Goal: Task Accomplishment & Management: Manage account settings

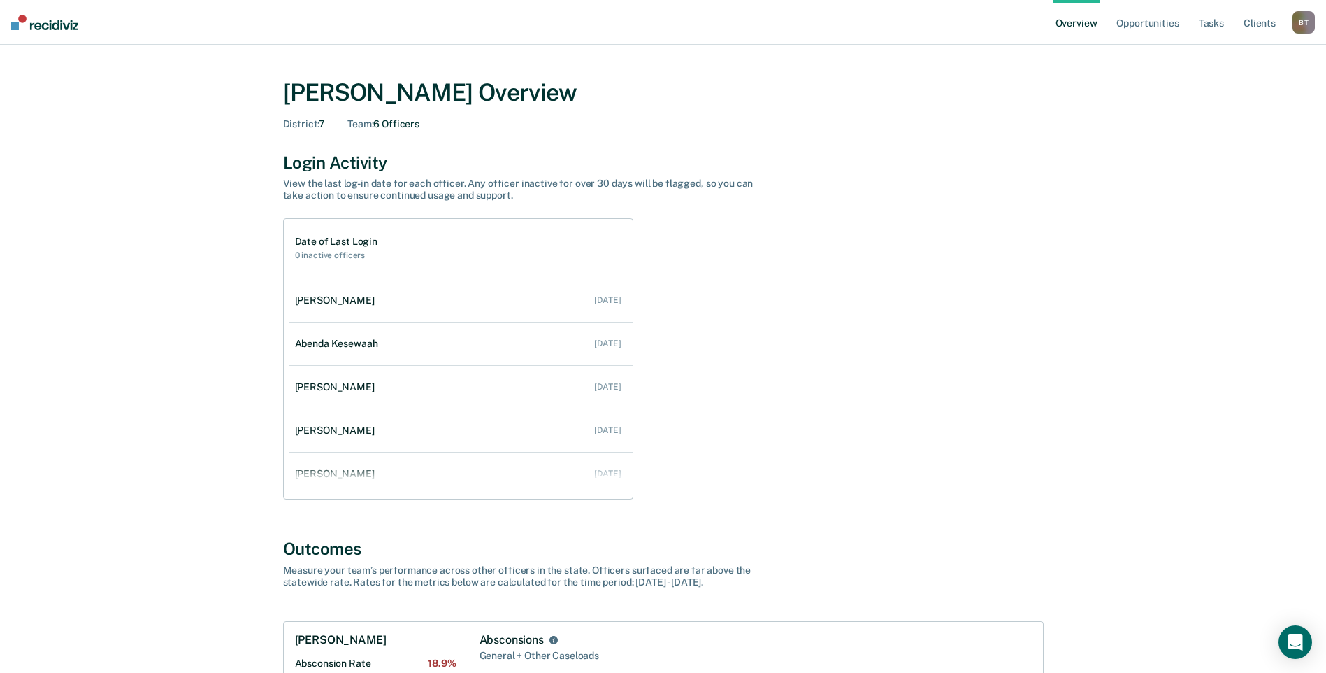
click at [1078, 17] on link "Overview" at bounding box center [1077, 22] width 48 height 45
click at [1163, 26] on link "Opportunities" at bounding box center [1148, 22] width 68 height 45
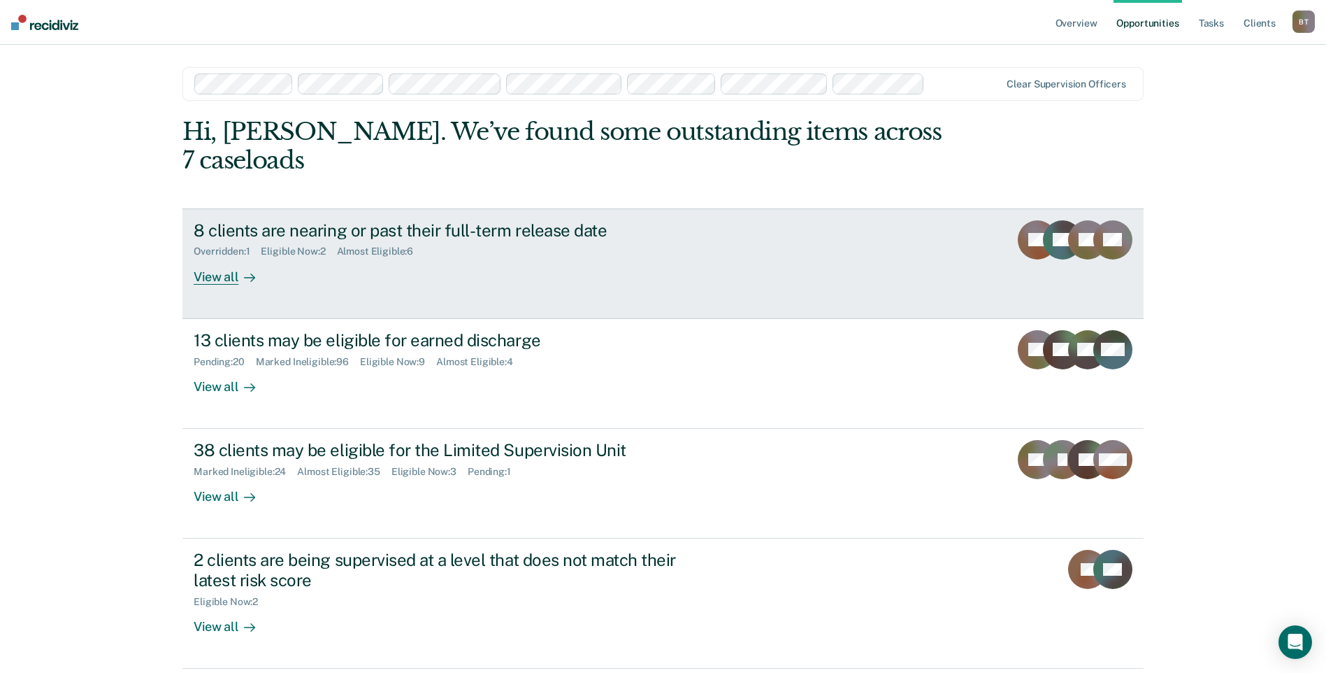
click at [220, 257] on div "View all" at bounding box center [233, 270] width 78 height 27
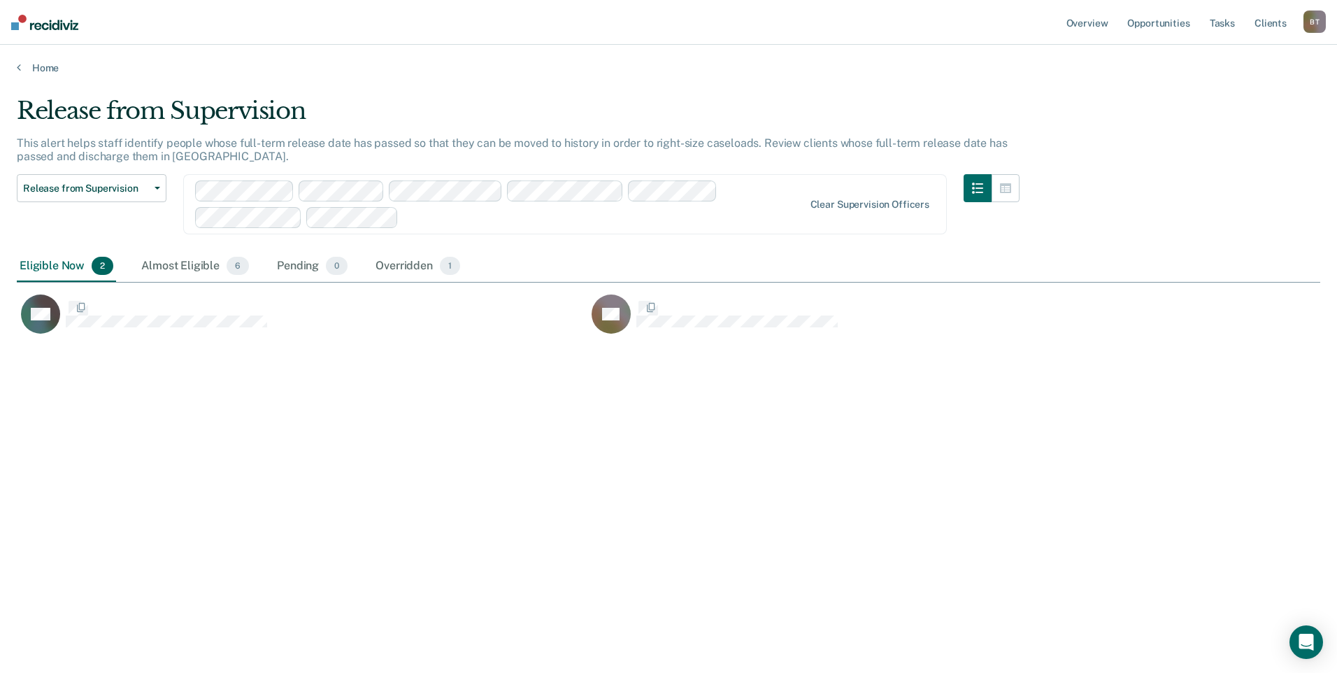
scroll to position [461, 1293]
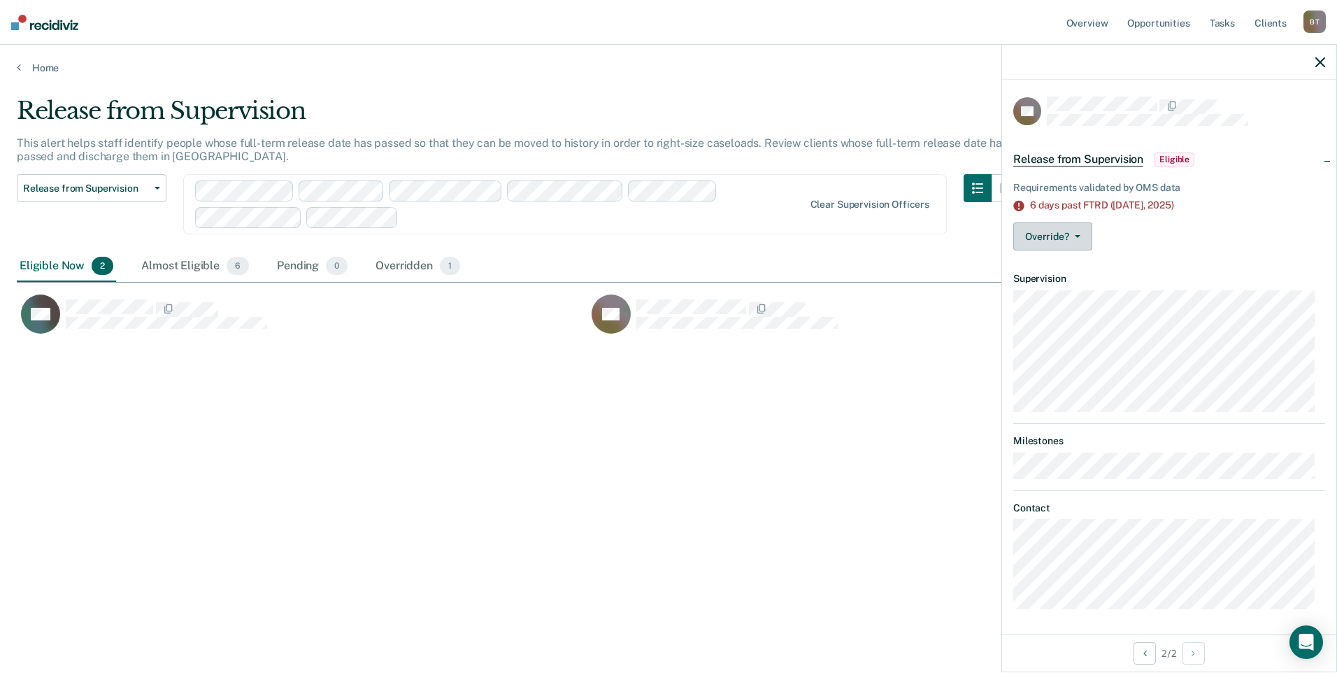
click at [1078, 232] on button "Override?" at bounding box center [1052, 236] width 79 height 28
click at [1066, 268] on button "[PERSON_NAME]" at bounding box center [1080, 270] width 135 height 22
click at [1076, 235] on icon "button" at bounding box center [1078, 236] width 6 height 3
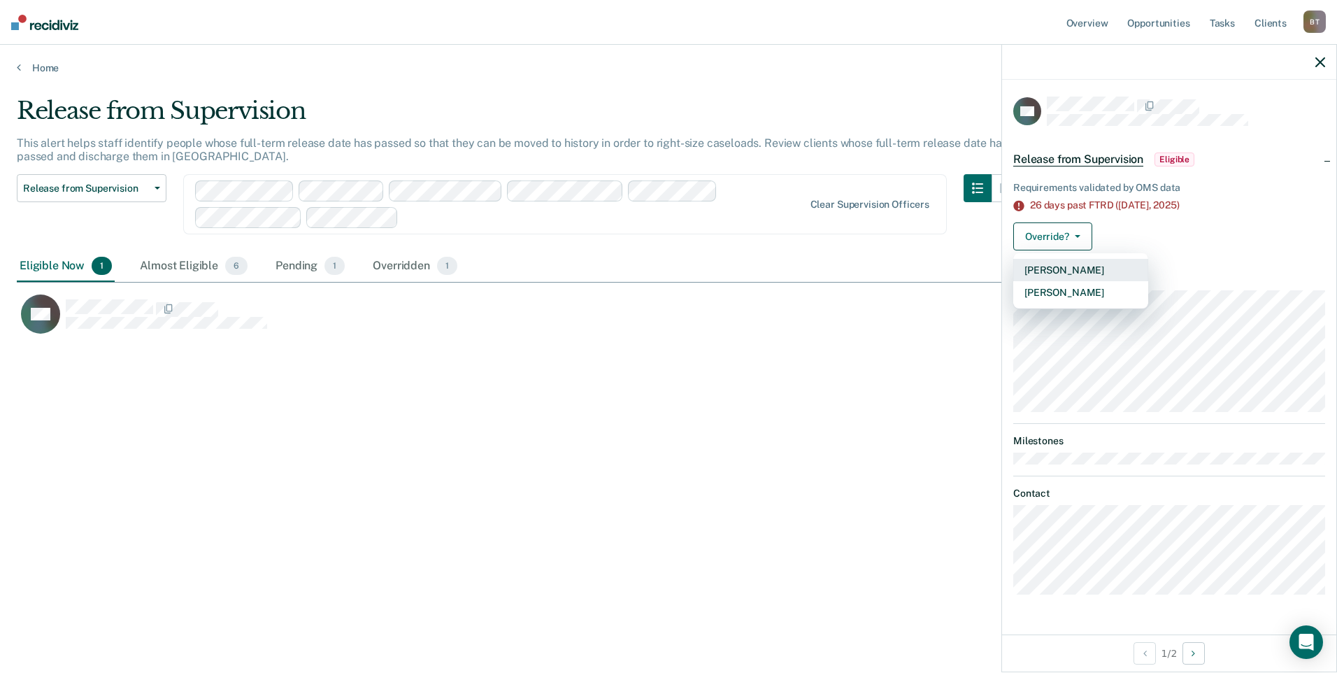
click at [1061, 269] on button "[PERSON_NAME]" at bounding box center [1080, 270] width 135 height 22
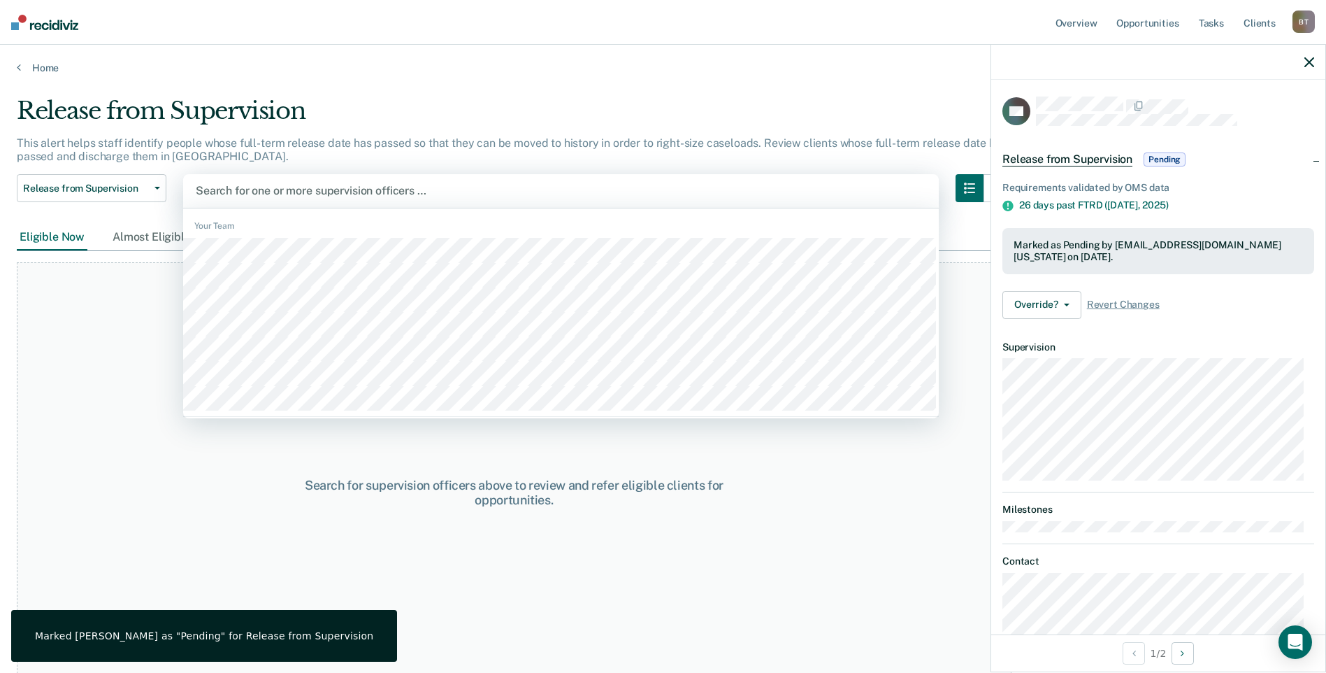
click at [431, 201] on div "Search for one or more supervision officers …" at bounding box center [561, 191] width 756 height 34
type input "lat"
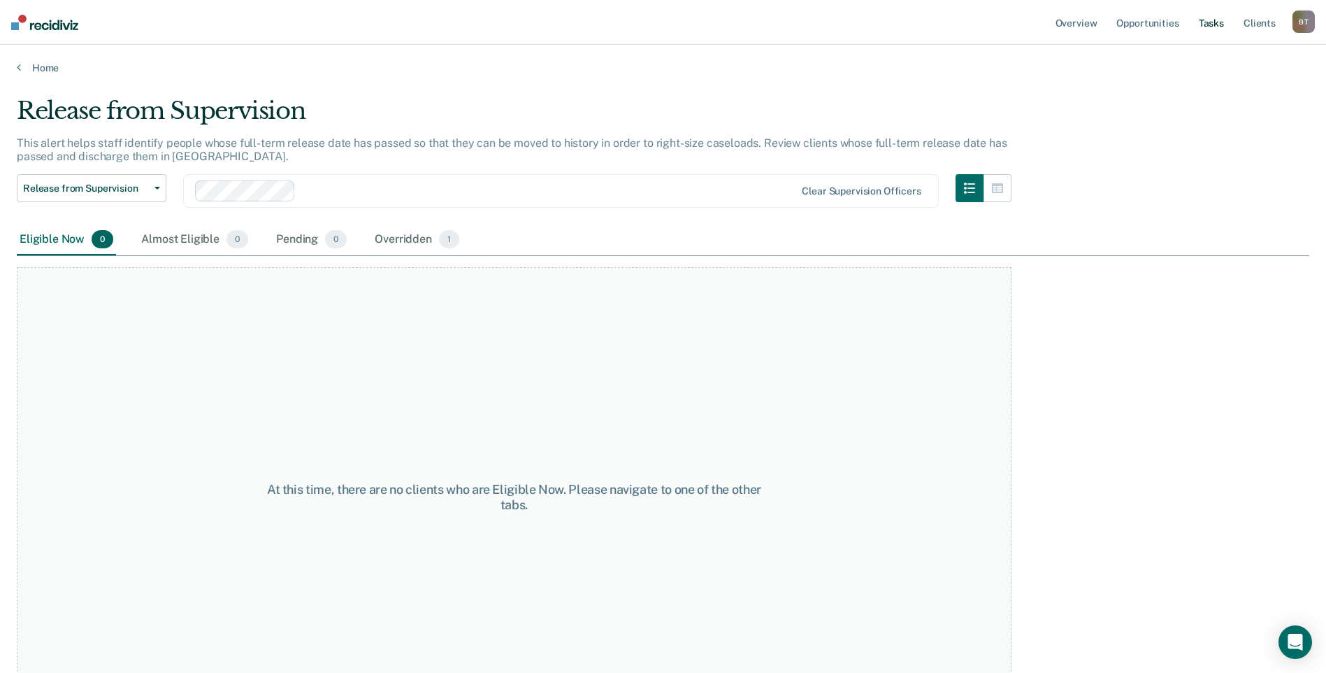
click at [1214, 21] on link "Tasks" at bounding box center [1211, 22] width 31 height 45
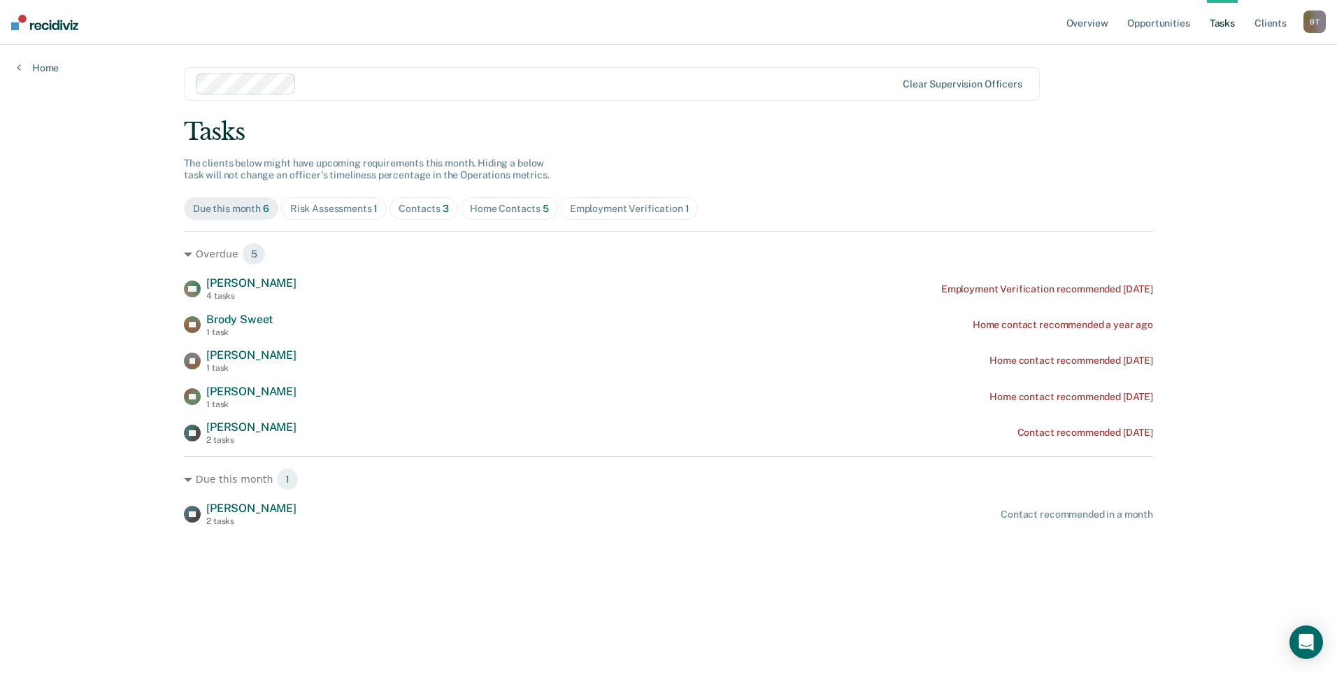
click at [509, 209] on div "Home Contacts 5" at bounding box center [509, 209] width 79 height 12
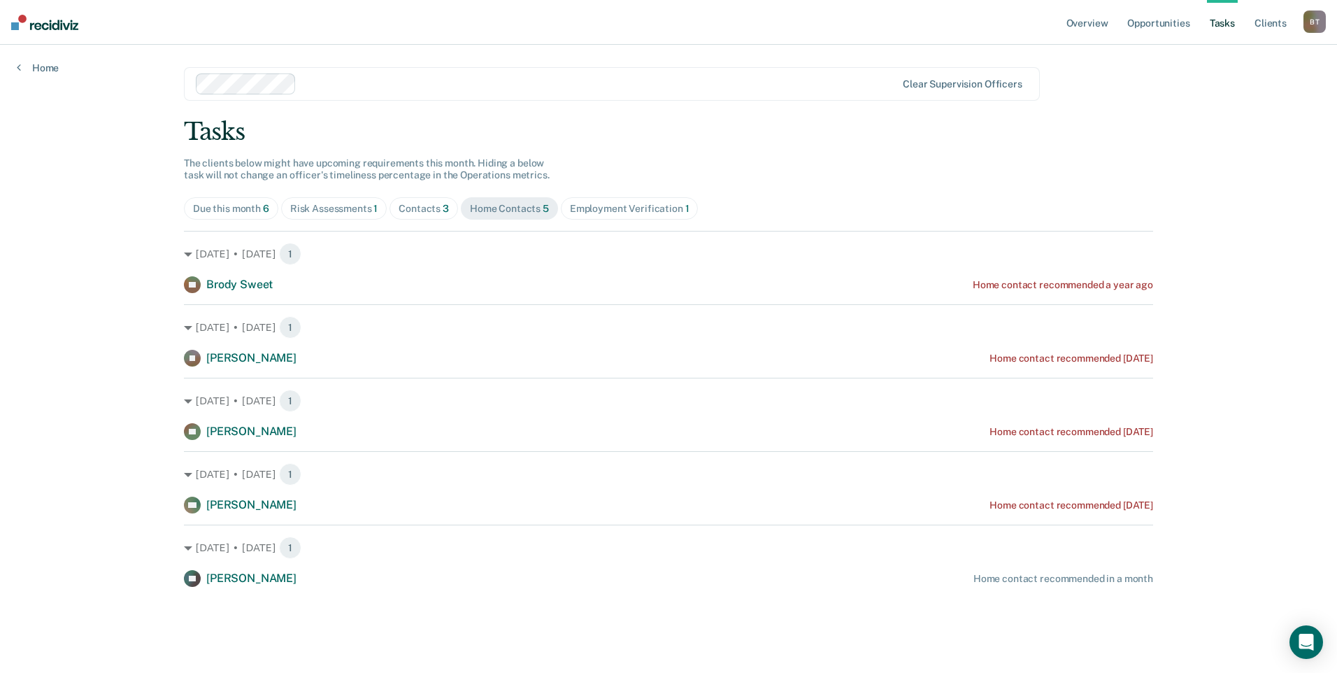
click at [343, 203] on div "Risk Assessments 1" at bounding box center [334, 209] width 88 height 12
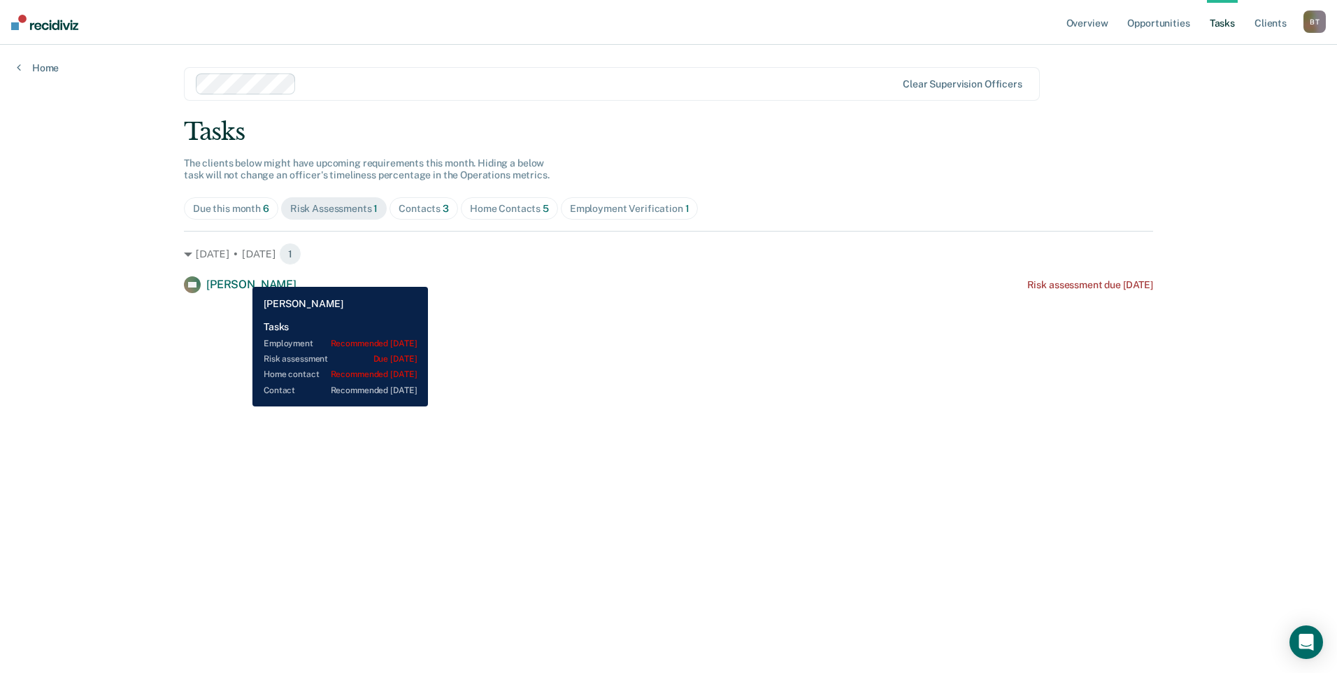
click at [238, 275] on div "[DATE] • [DATE] 1 AC [PERSON_NAME] Risk assessment due [DATE]" at bounding box center [668, 262] width 969 height 62
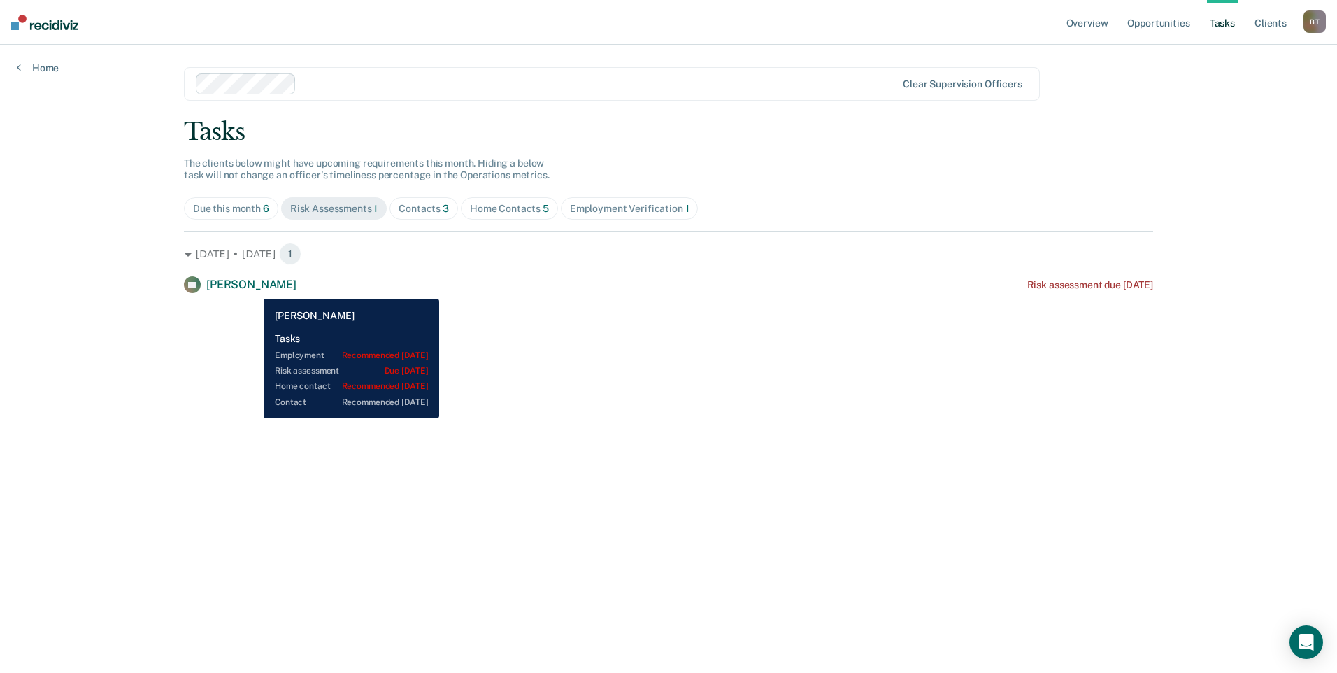
click at [253, 288] on span "[PERSON_NAME]" at bounding box center [251, 284] width 90 height 13
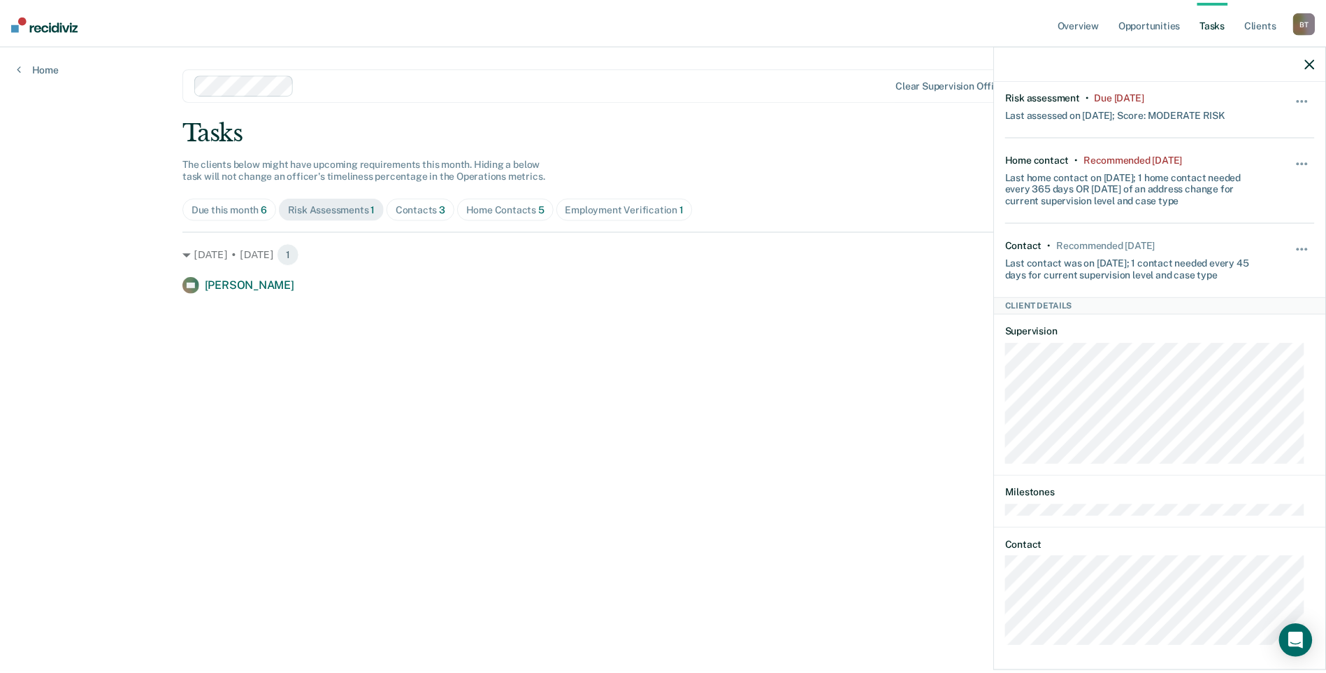
scroll to position [148, 0]
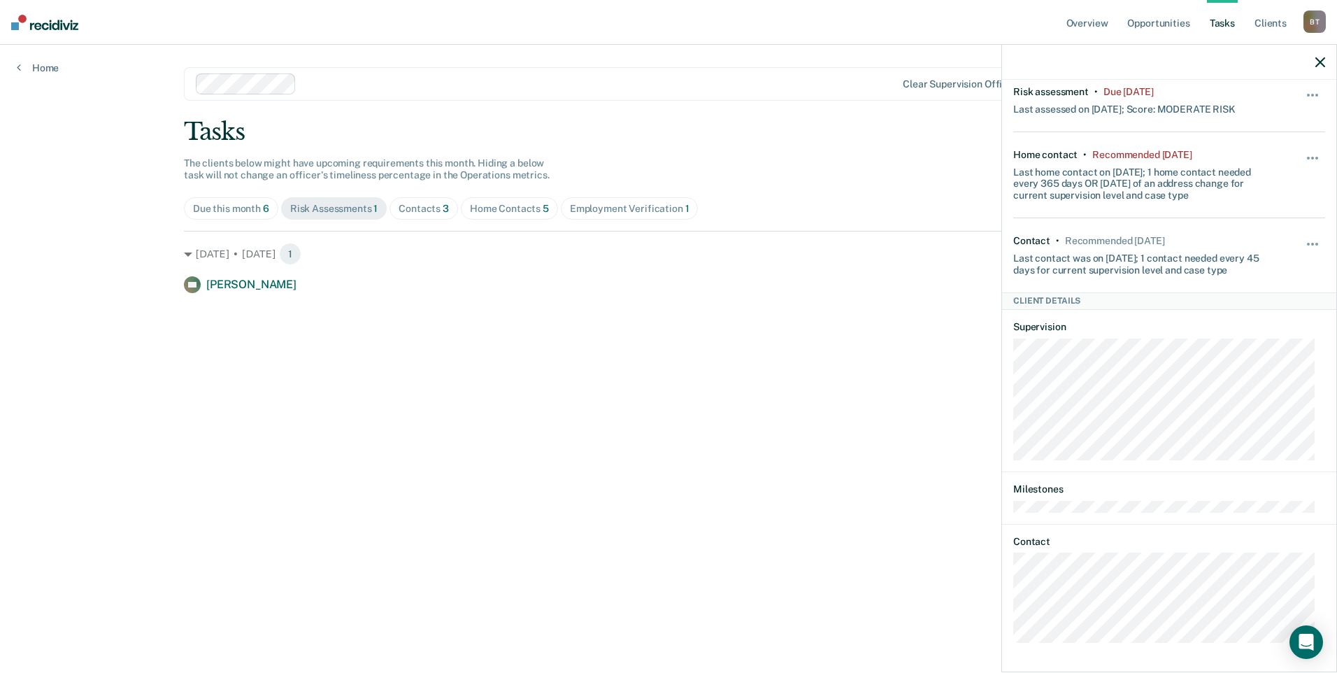
click at [416, 210] on div "Contacts 3" at bounding box center [424, 209] width 50 height 12
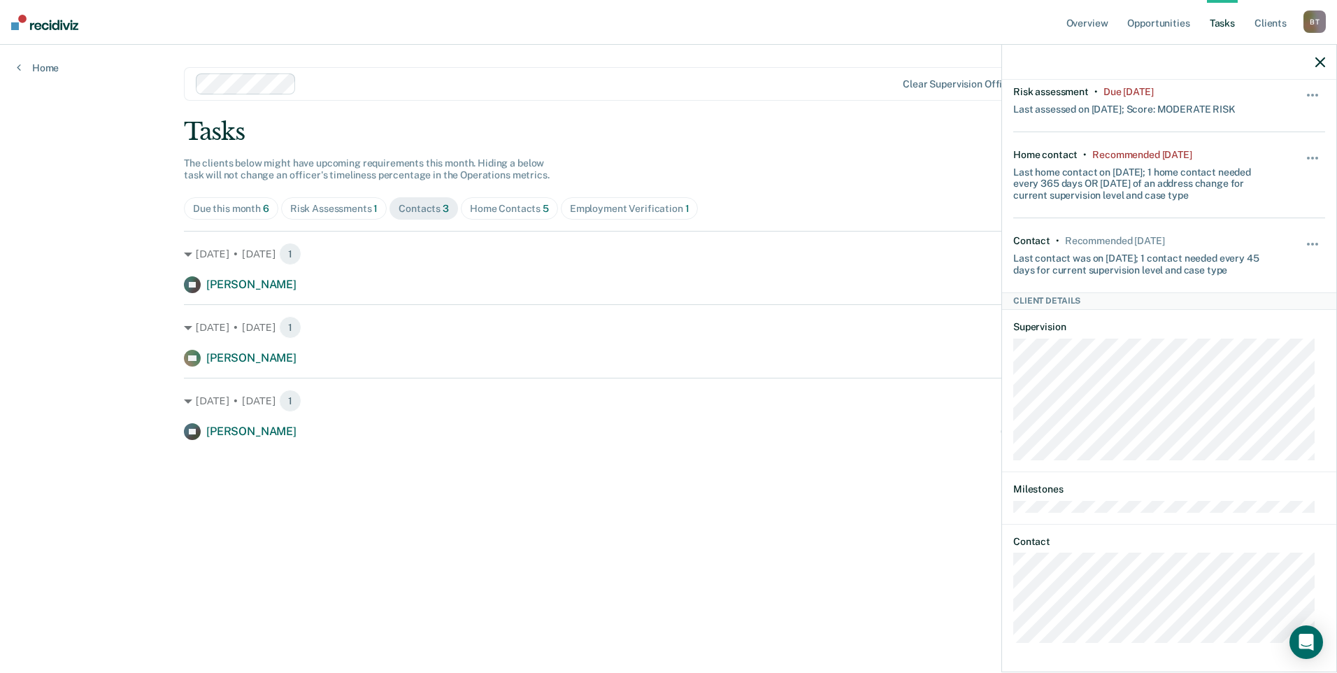
click at [1319, 59] on icon "button" at bounding box center [1320, 62] width 10 height 10
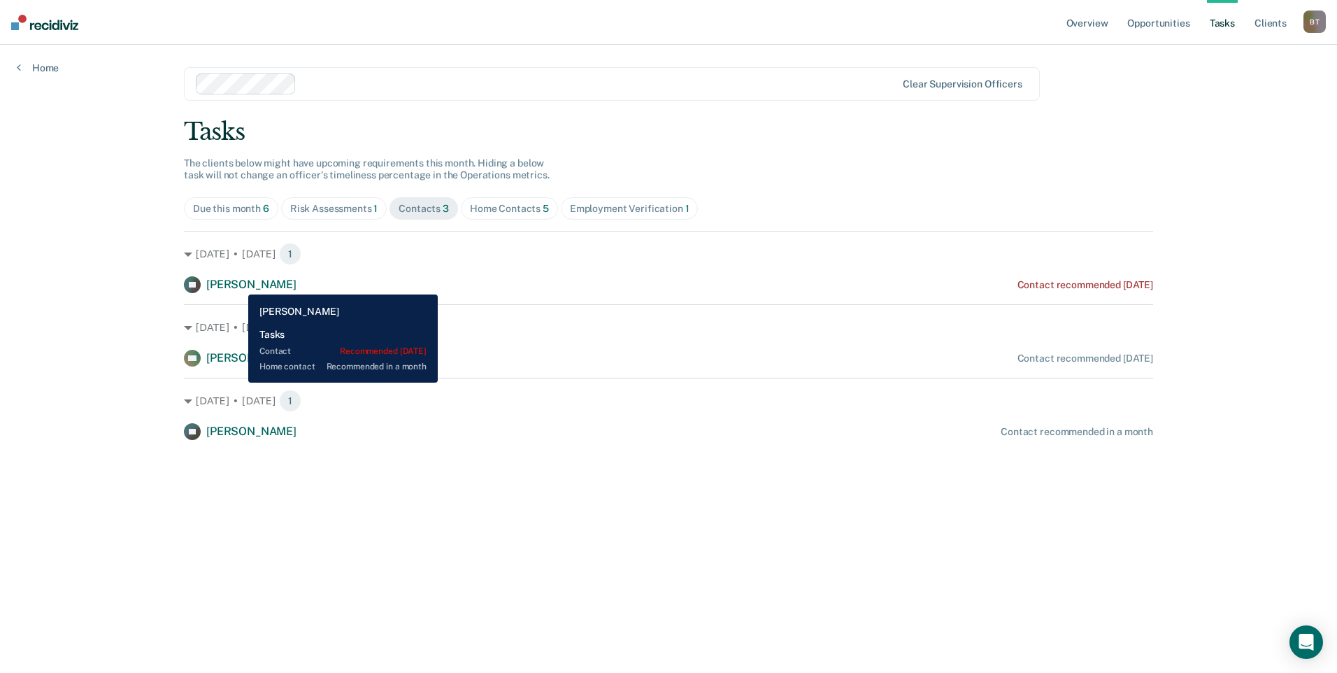
drag, startPoint x: 238, startPoint y: 284, endPoint x: 264, endPoint y: 271, distance: 28.5
click at [239, 284] on span "[PERSON_NAME]" at bounding box center [251, 284] width 90 height 13
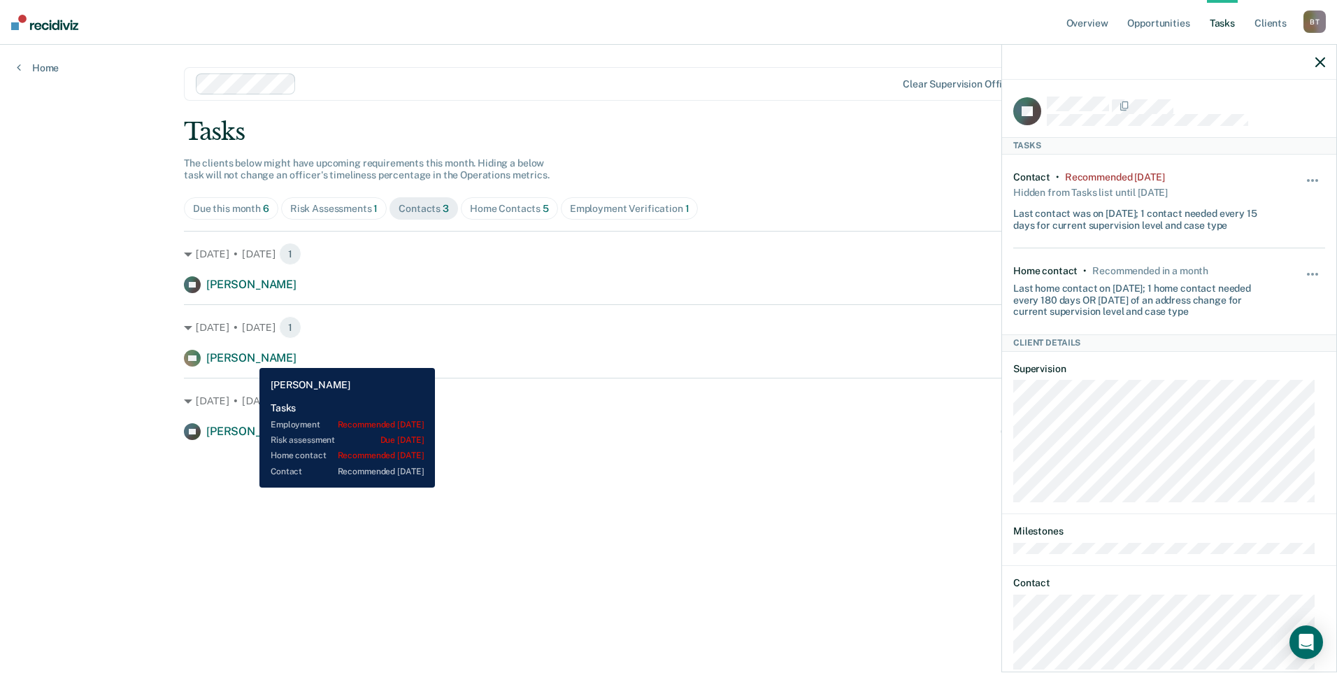
click at [249, 357] on span "[PERSON_NAME]" at bounding box center [251, 357] width 90 height 13
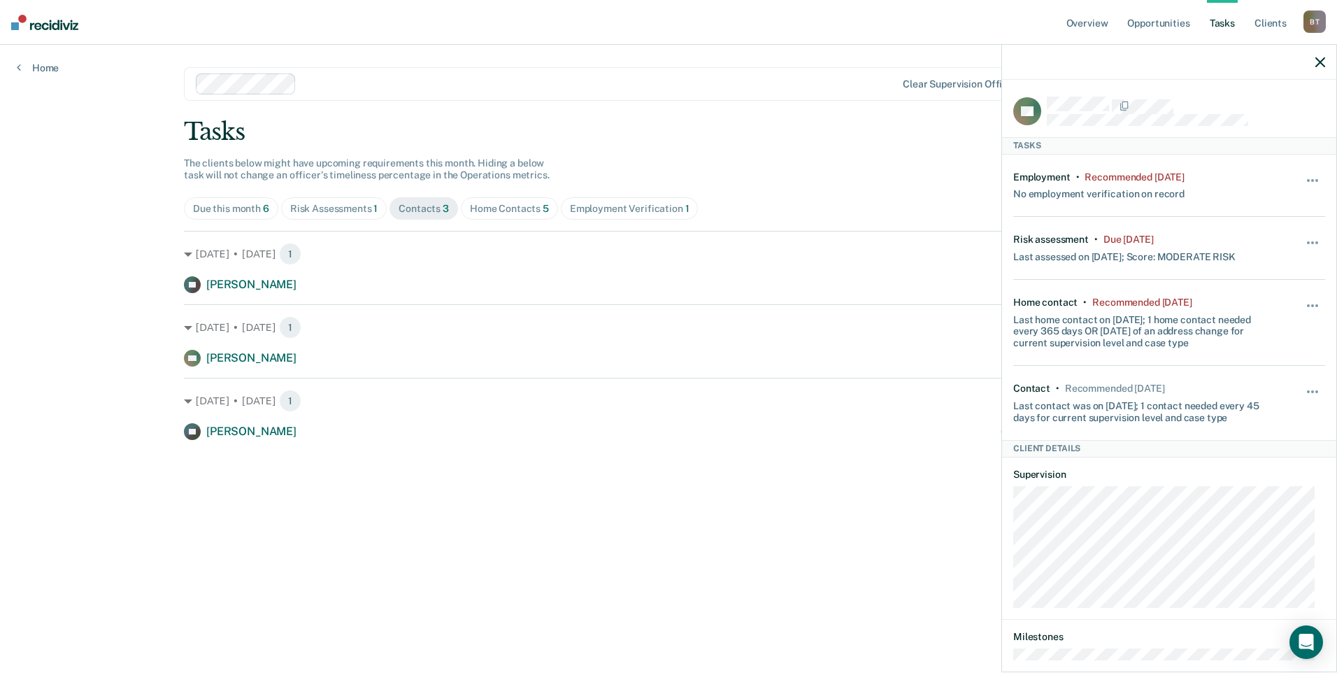
click at [244, 206] on div "Due this month 6" at bounding box center [231, 209] width 76 height 12
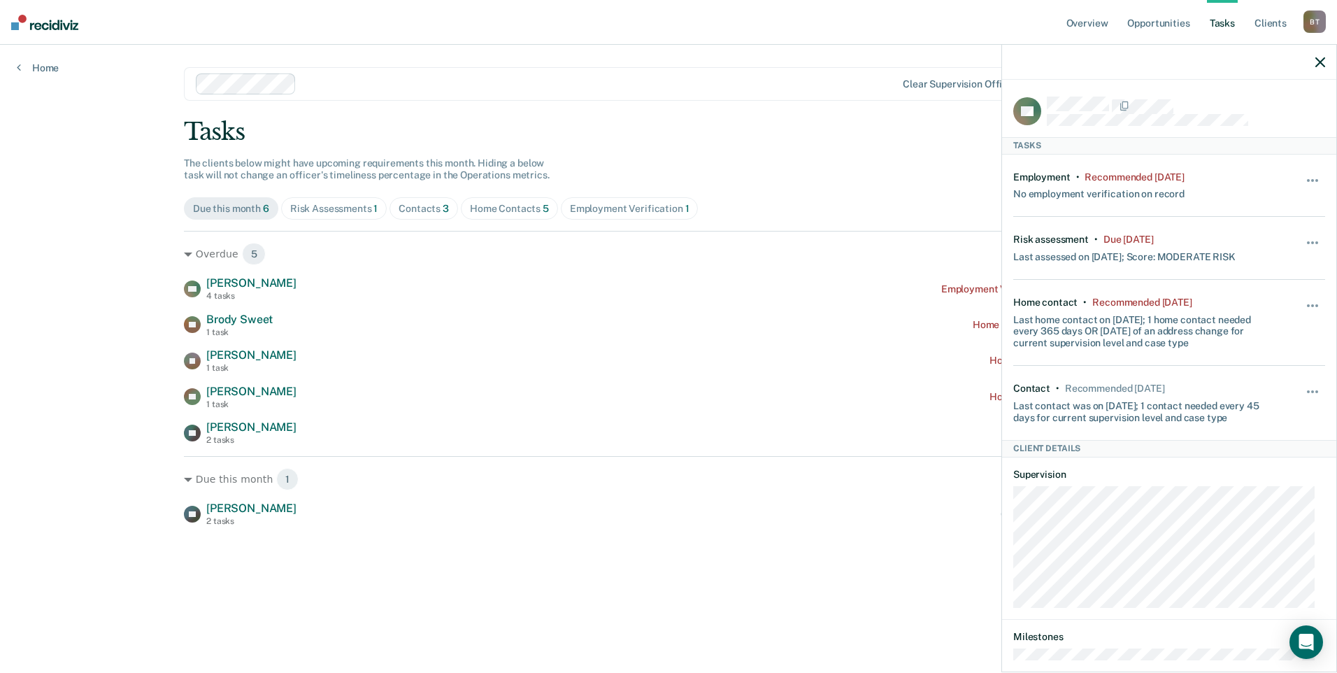
click at [619, 210] on div "Employment Verification 1" at bounding box center [630, 209] width 120 height 12
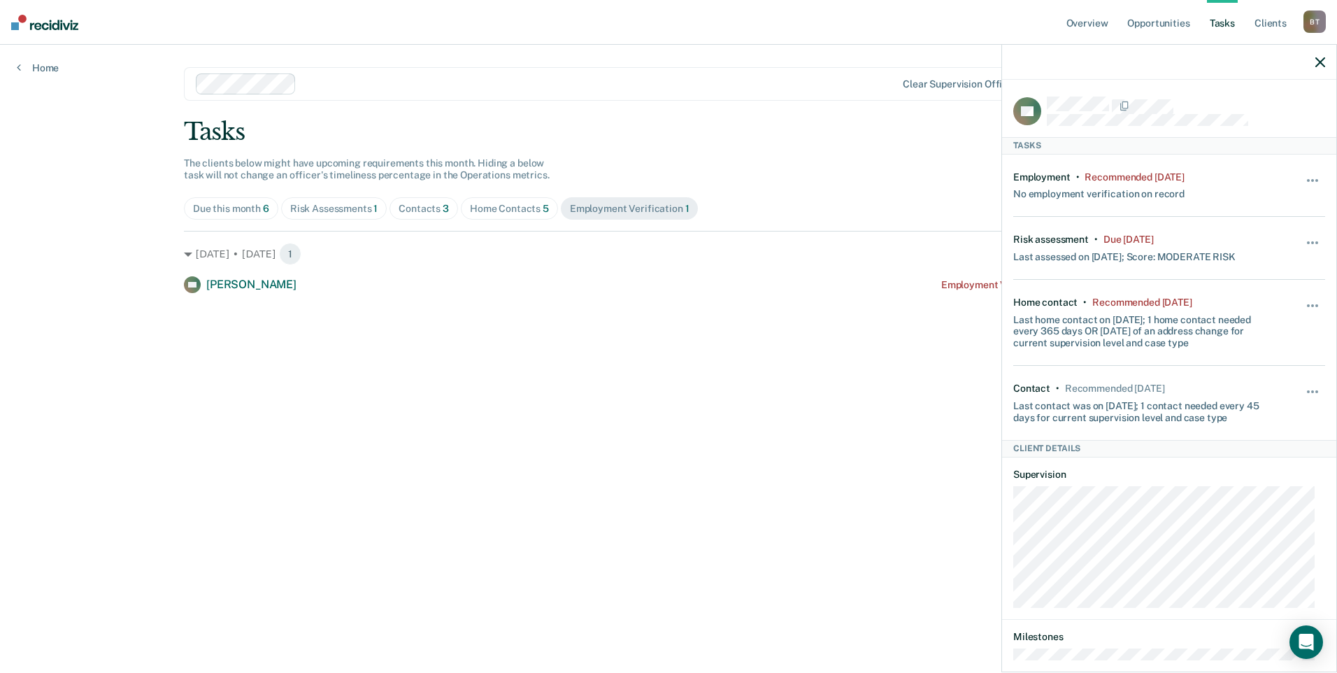
click at [340, 205] on div "Risk Assessments 1" at bounding box center [334, 209] width 88 height 12
drag, startPoint x: 208, startPoint y: 208, endPoint x: 303, endPoint y: 225, distance: 95.9
click at [209, 208] on div "Due this month 6" at bounding box center [231, 209] width 76 height 12
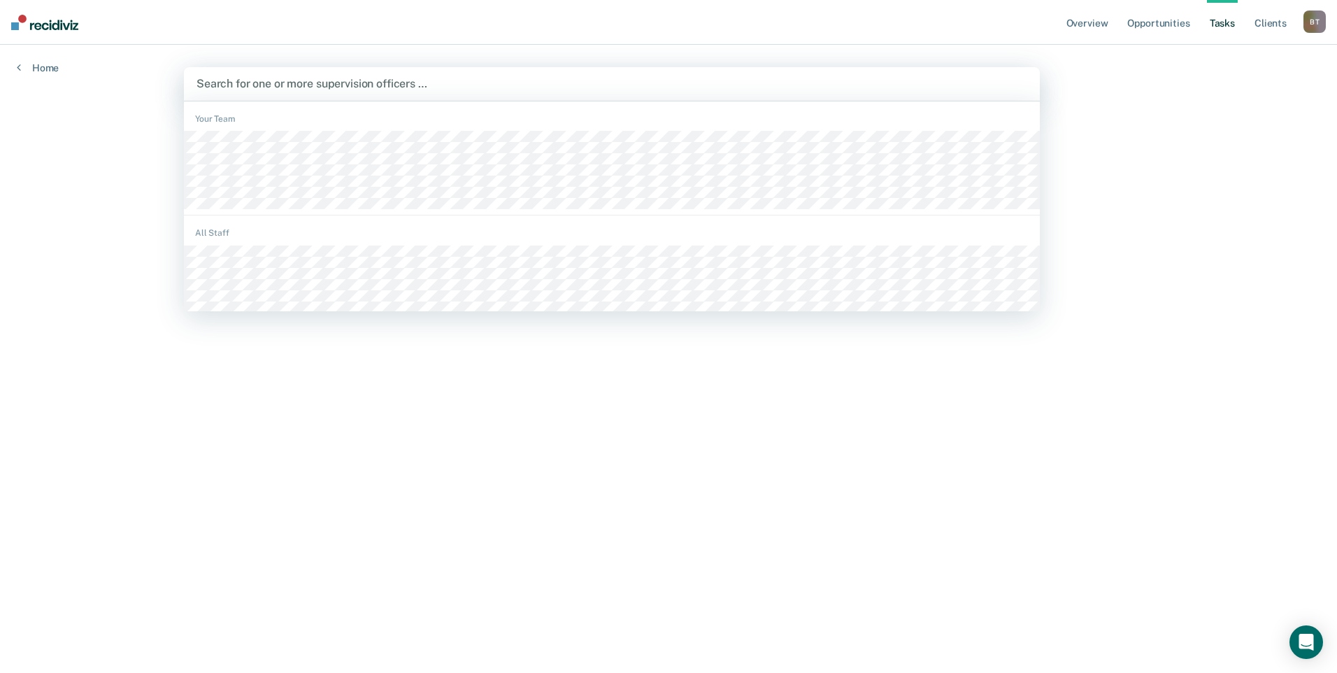
click at [280, 83] on div at bounding box center [611, 84] width 831 height 16
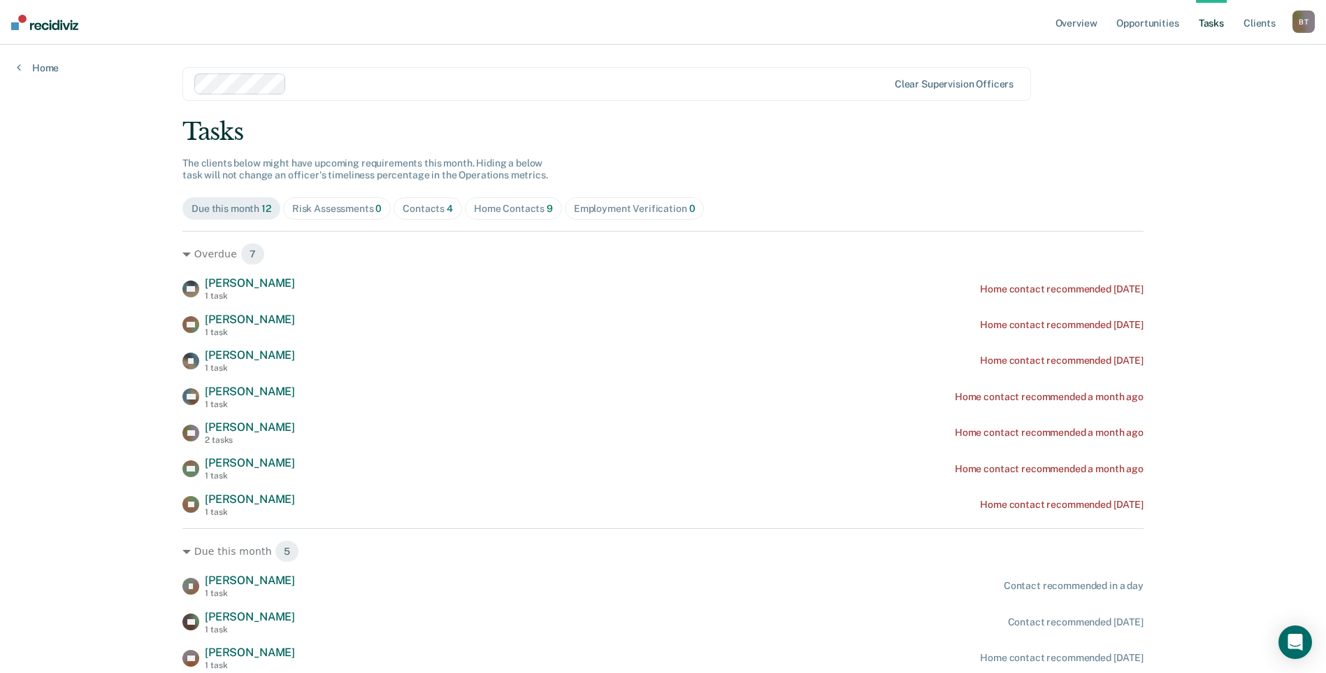
click at [495, 208] on div "Home Contacts 9" at bounding box center [513, 209] width 79 height 12
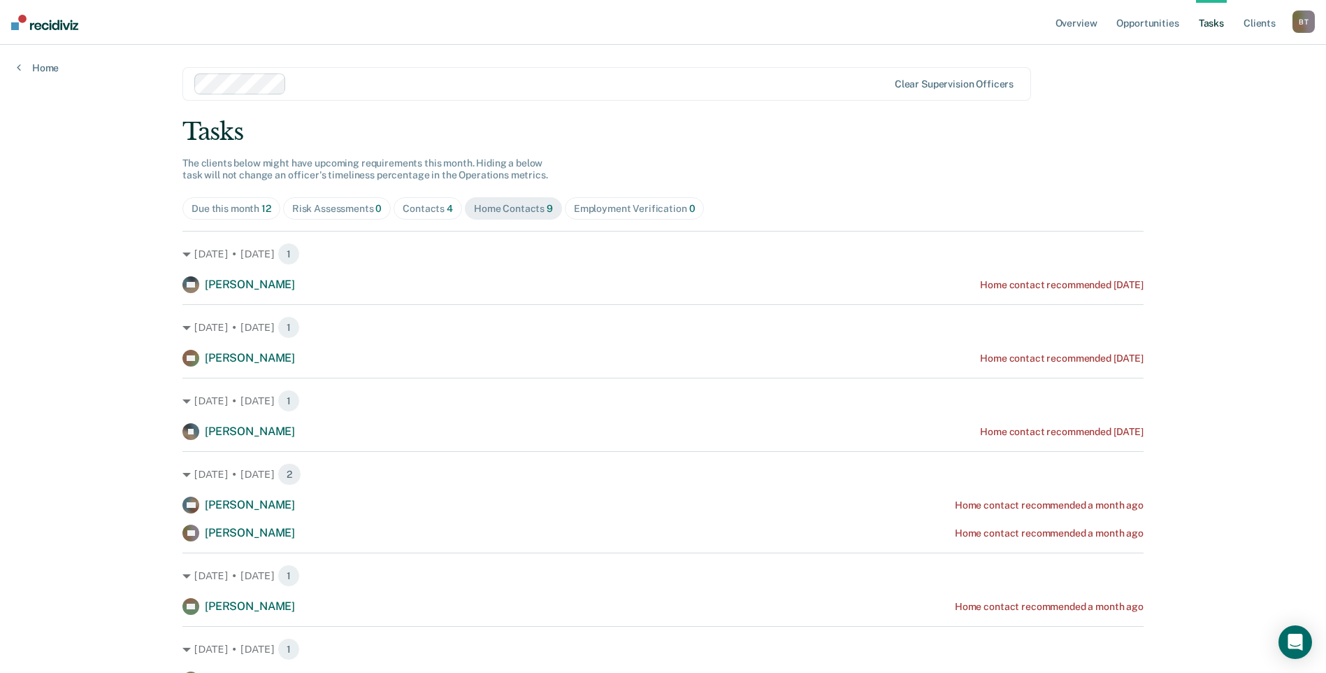
scroll to position [70, 0]
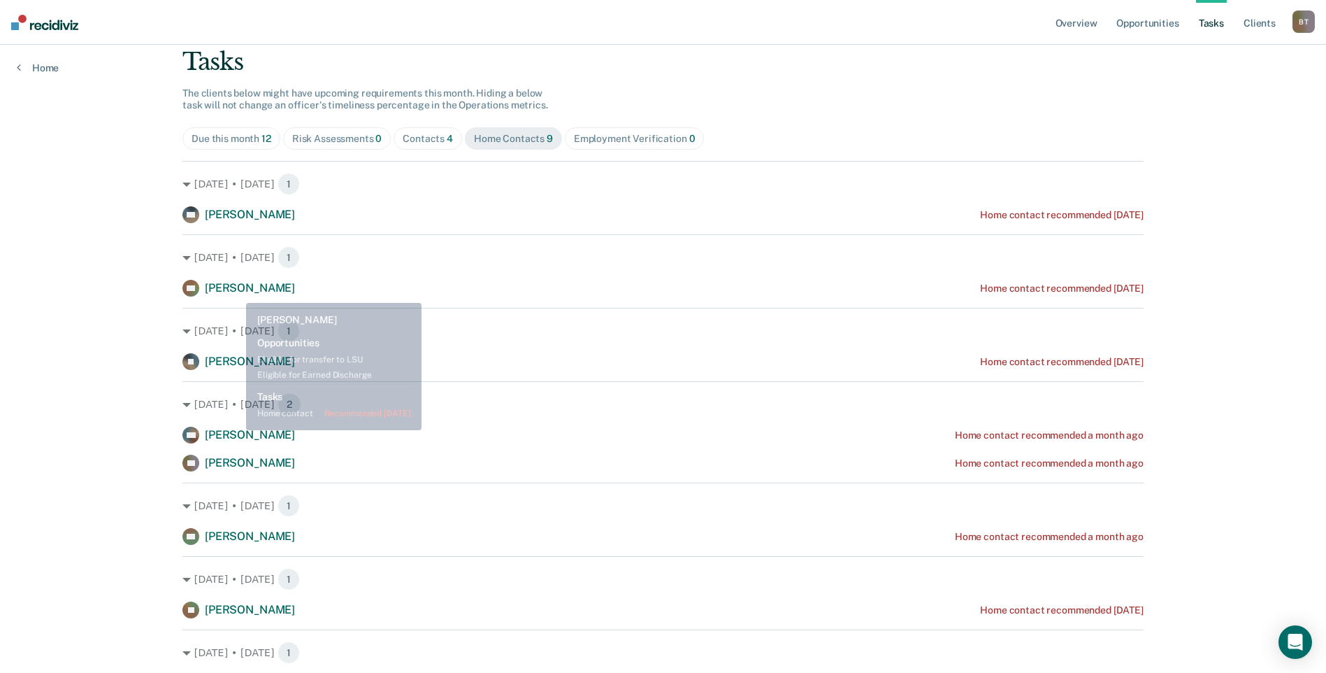
drag, startPoint x: 236, startPoint y: 289, endPoint x: 245, endPoint y: 289, distance: 9.1
click at [237, 289] on span "[PERSON_NAME]" at bounding box center [250, 287] width 90 height 13
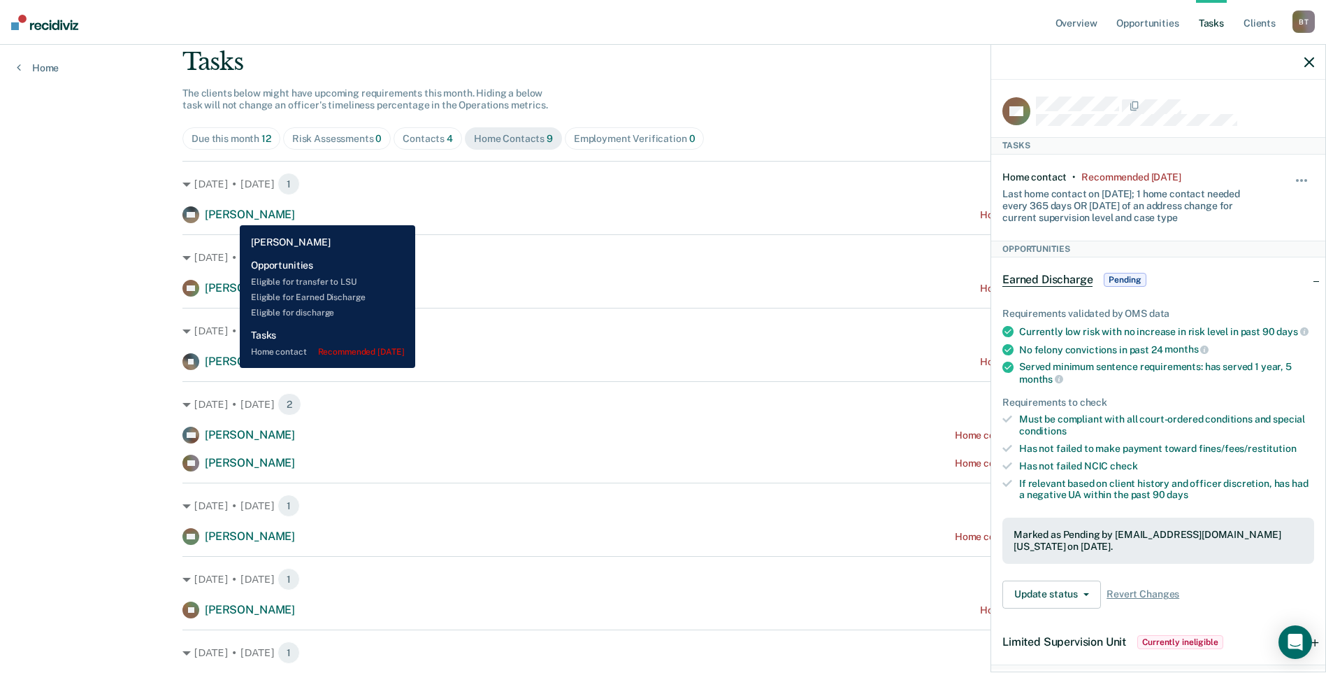
click at [229, 215] on span "[PERSON_NAME]" at bounding box center [250, 214] width 90 height 13
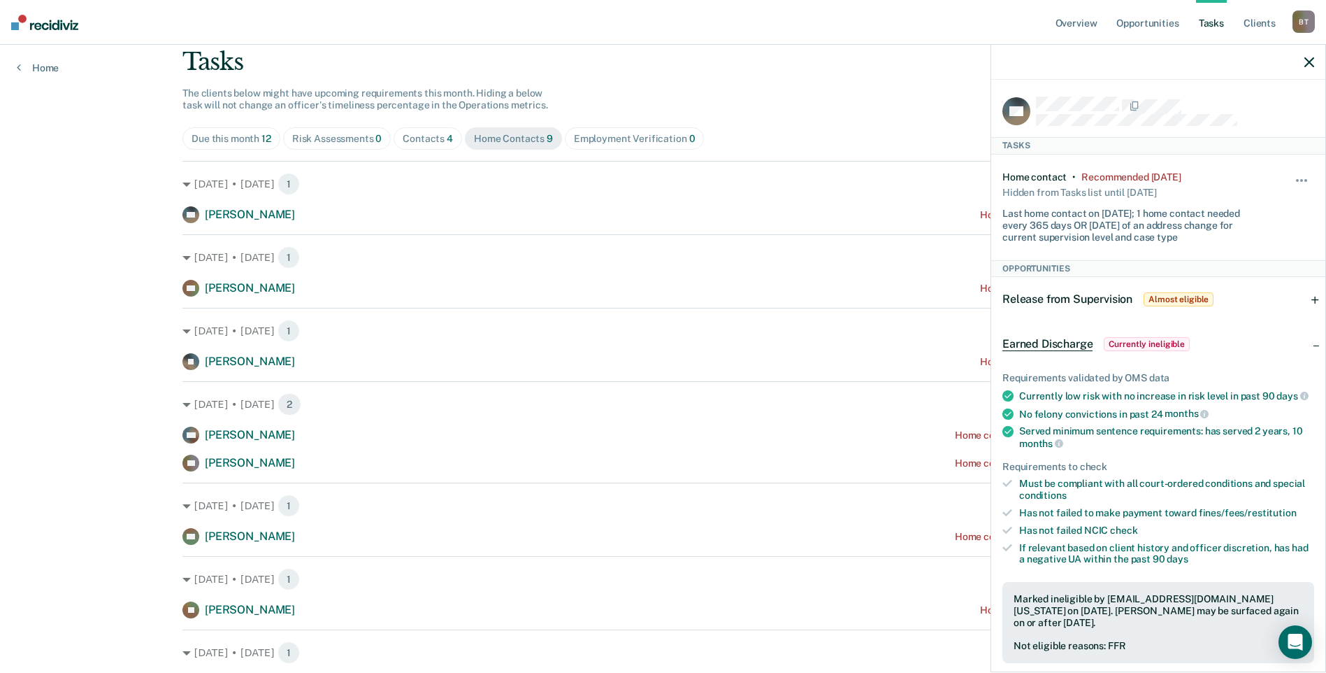
click at [1310, 61] on icon "button" at bounding box center [1310, 62] width 10 height 10
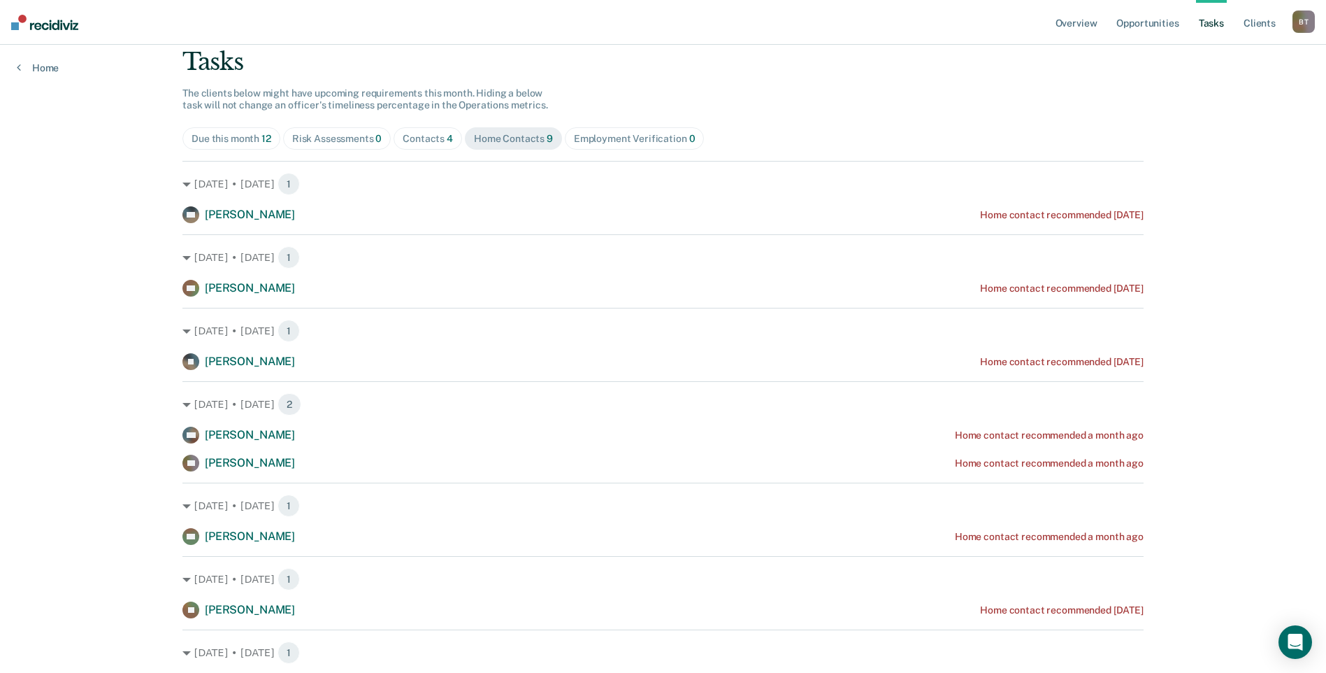
click at [426, 135] on div "Contacts 4" at bounding box center [428, 139] width 50 height 12
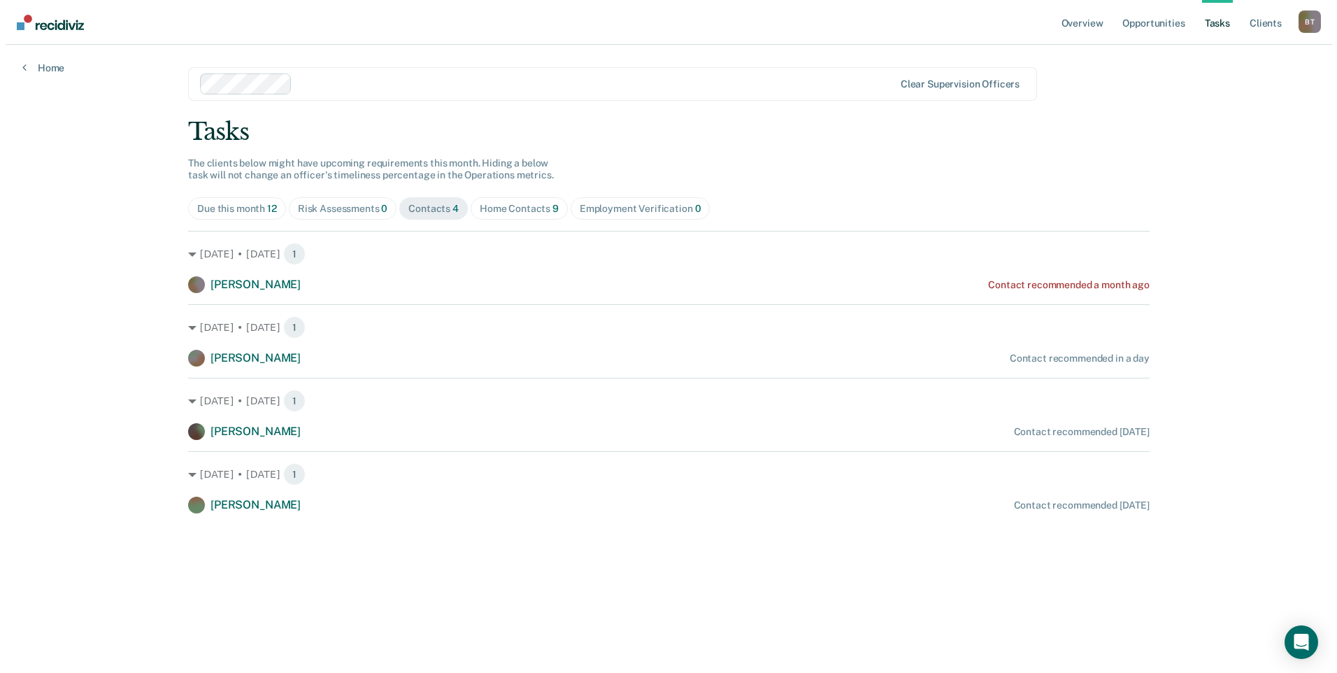
scroll to position [0, 0]
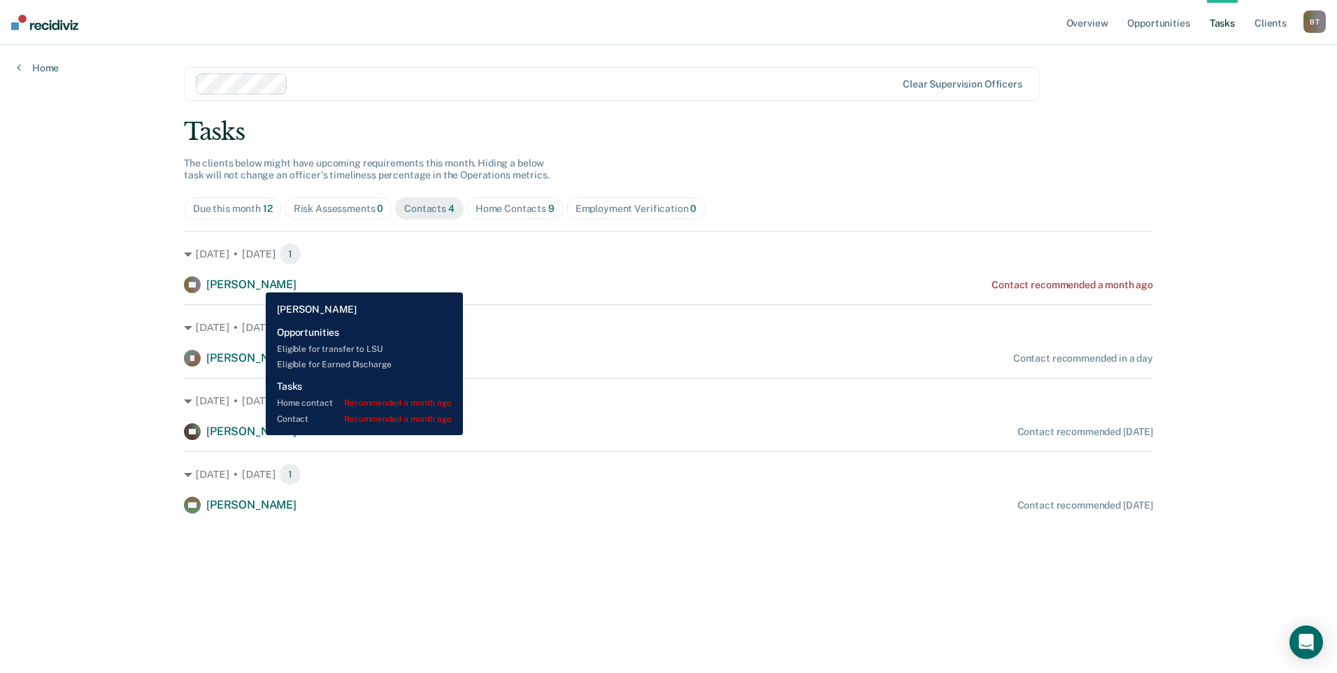
click at [257, 282] on span "[PERSON_NAME]" at bounding box center [251, 284] width 90 height 13
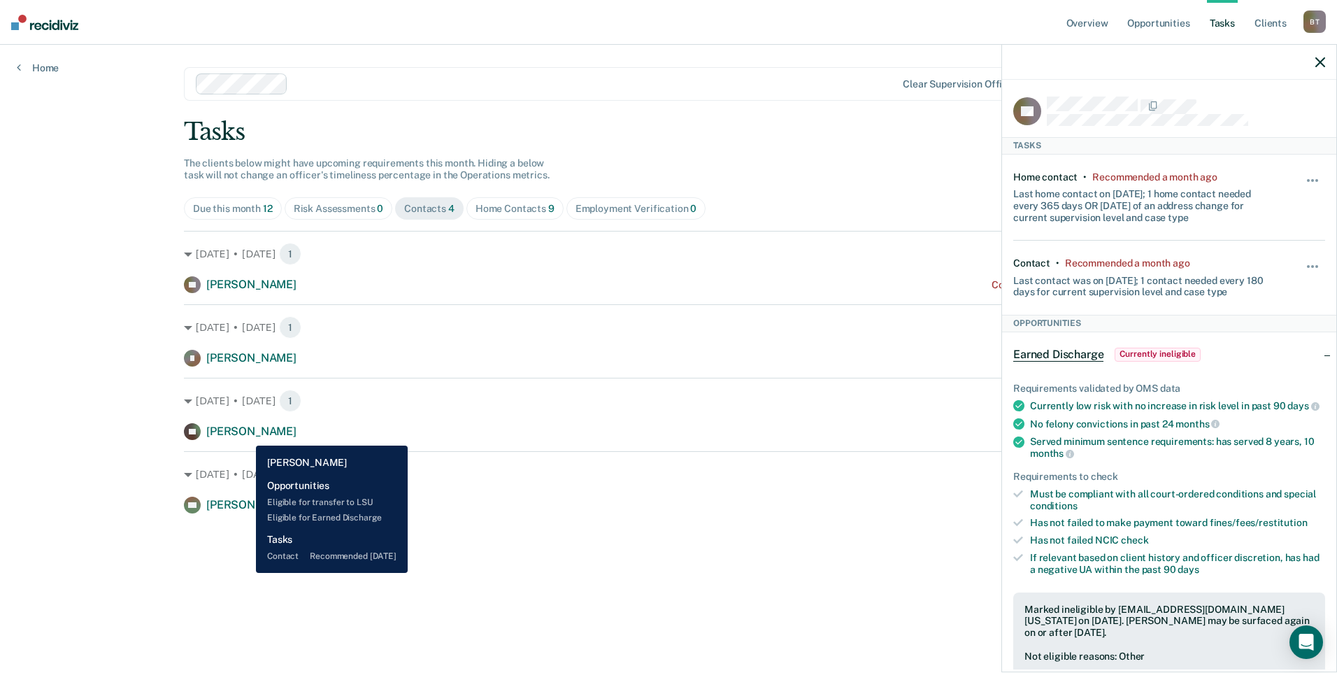
drag, startPoint x: 245, startPoint y: 435, endPoint x: 386, endPoint y: 431, distance: 140.6
click at [245, 435] on span "[PERSON_NAME]" at bounding box center [251, 430] width 90 height 13
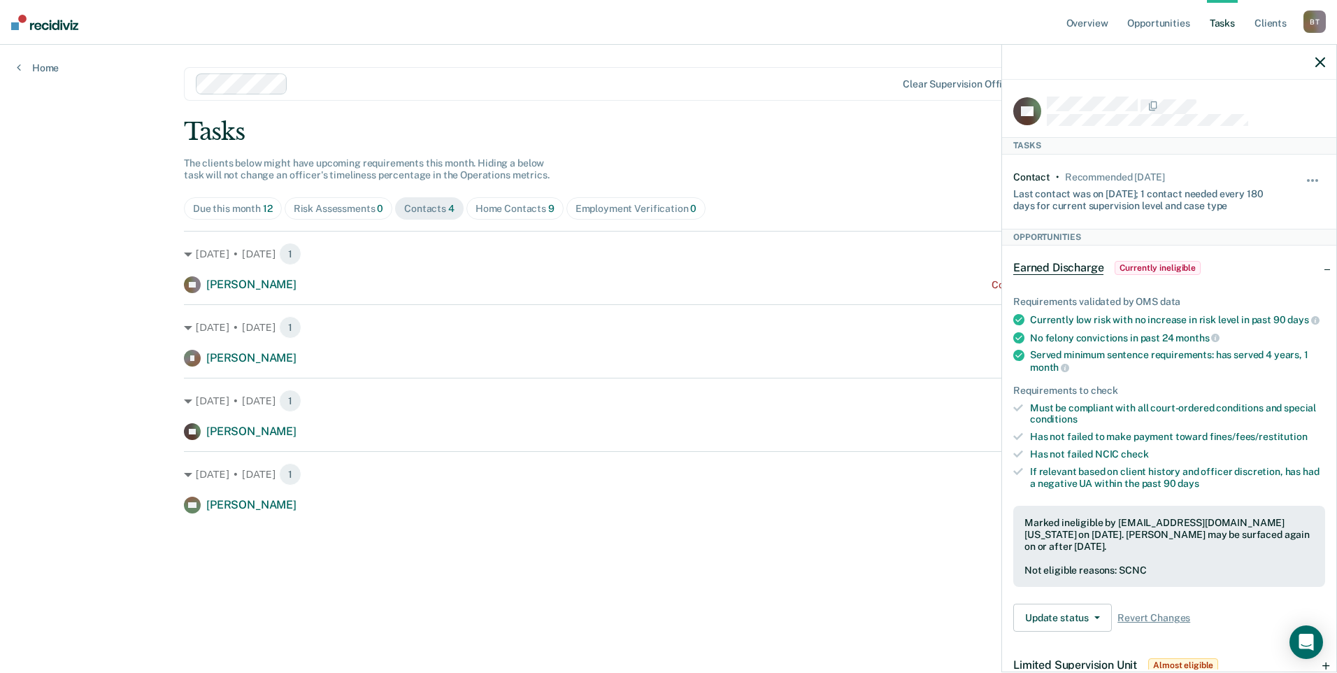
click at [1320, 62] on icon "button" at bounding box center [1320, 62] width 10 height 10
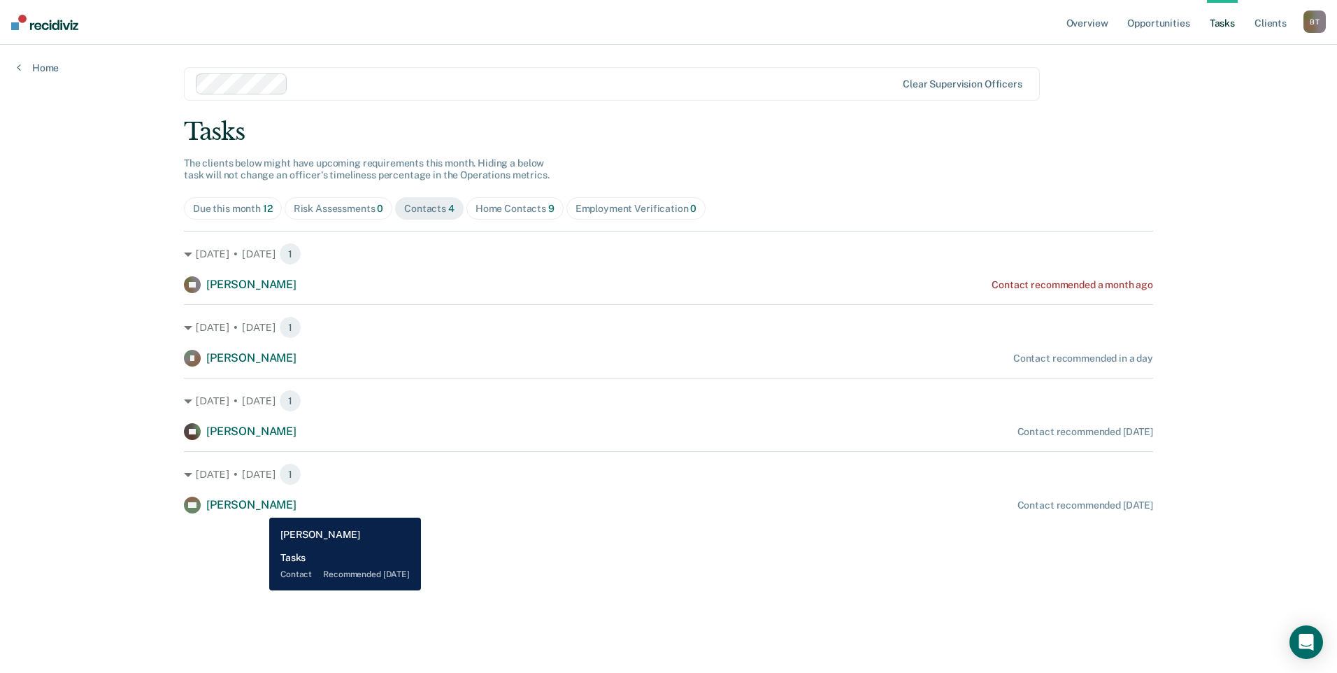
click at [259, 507] on span "[PERSON_NAME]" at bounding box center [251, 504] width 90 height 13
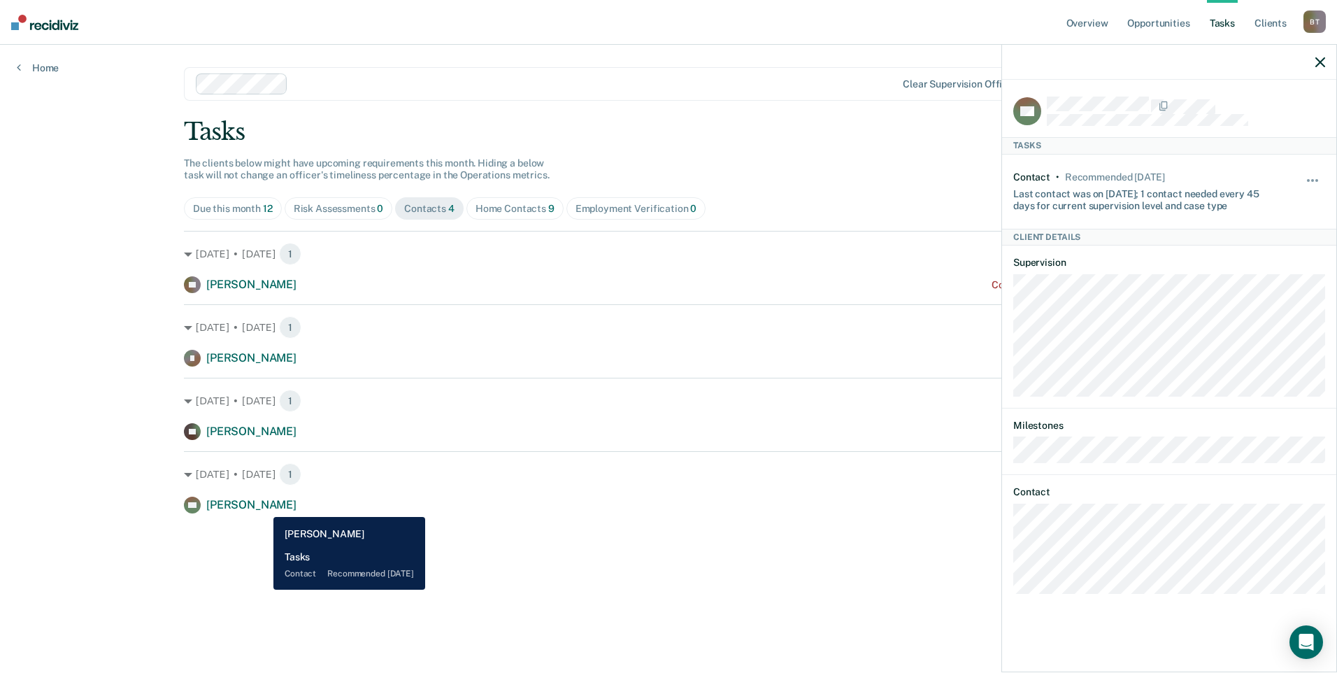
click at [263, 506] on span "[PERSON_NAME]" at bounding box center [251, 504] width 90 height 13
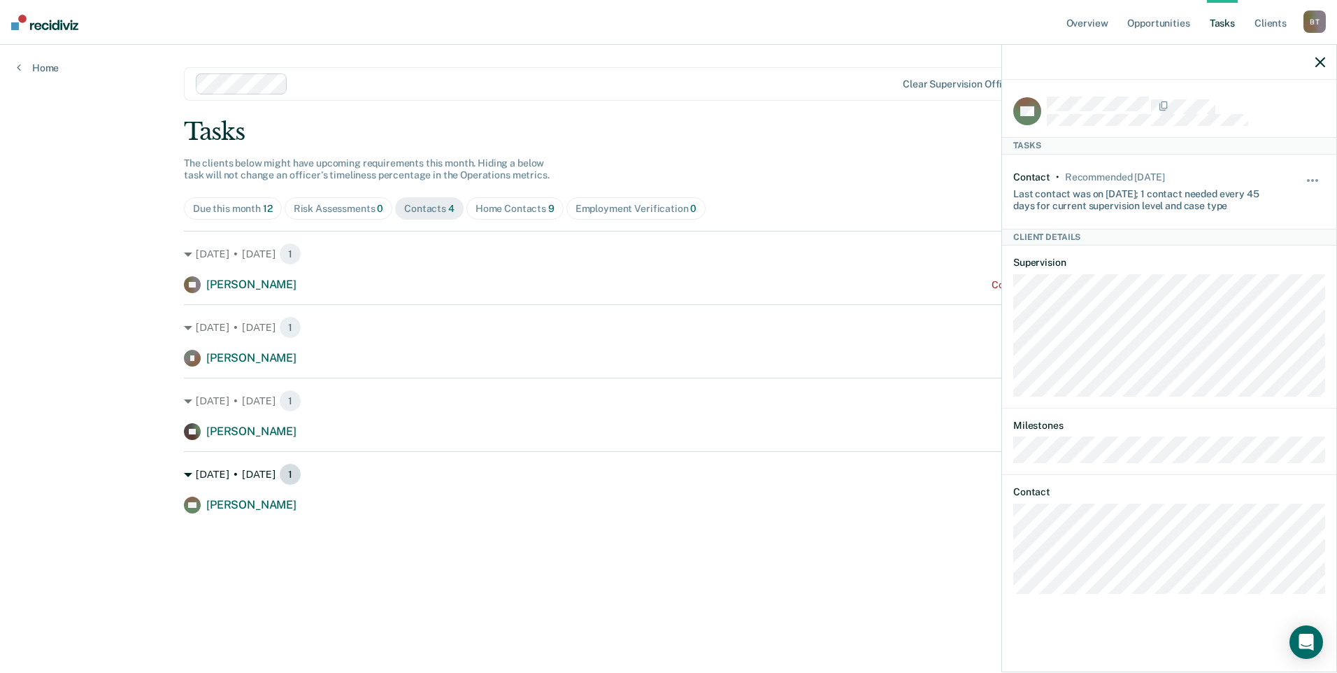
click at [245, 477] on div "[DATE] • [DATE] 1" at bounding box center [668, 474] width 969 height 22
click at [227, 474] on div "[DATE] • [DATE] 1" at bounding box center [668, 474] width 969 height 22
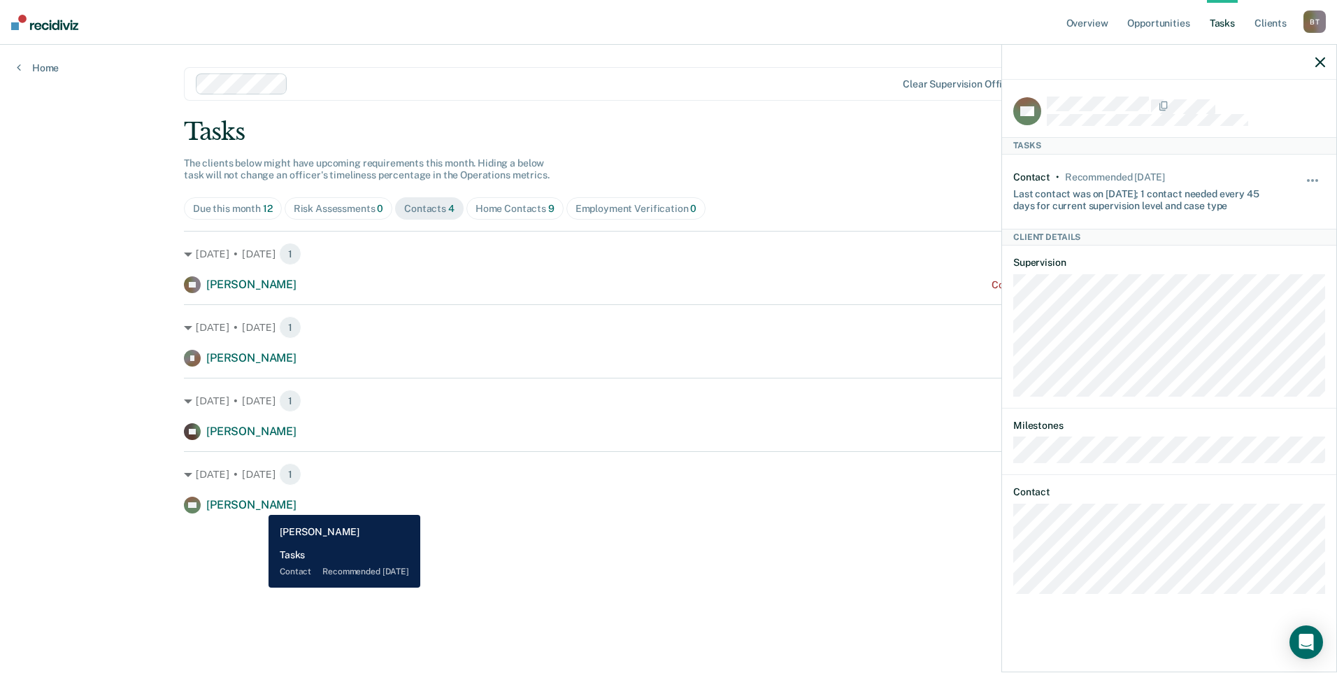
click at [258, 504] on span "[PERSON_NAME]" at bounding box center [251, 504] width 90 height 13
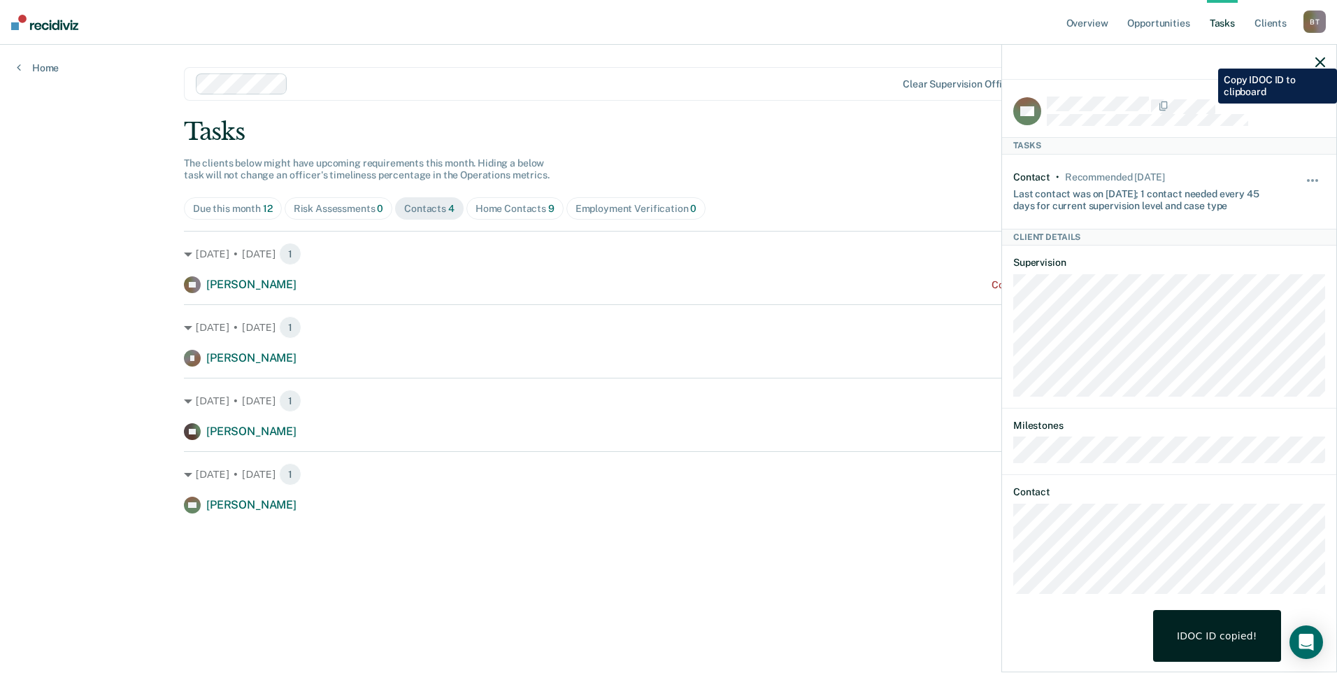
drag, startPoint x: 1217, startPoint y: 101, endPoint x: 975, endPoint y: 134, distance: 243.5
click at [933, 146] on div "Tasks The clients below might have upcoming requirements this month. Hiding a b…" at bounding box center [668, 315] width 969 height 396
